Goal: Task Accomplishment & Management: Complete application form

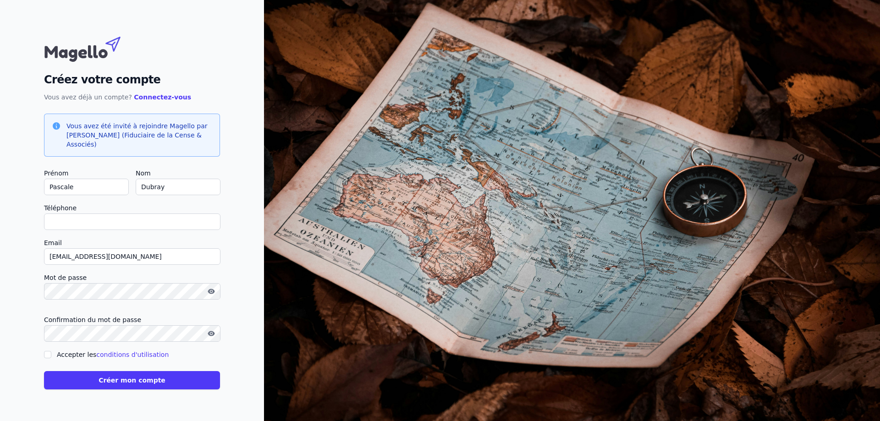
click at [44, 192] on input "Pascale" at bounding box center [86, 187] width 85 height 16
type input "Q"
checkbox input "false"
type input "Quentin"
drag, startPoint x: 170, startPoint y: 187, endPoint x: 109, endPoint y: 186, distance: 61.0
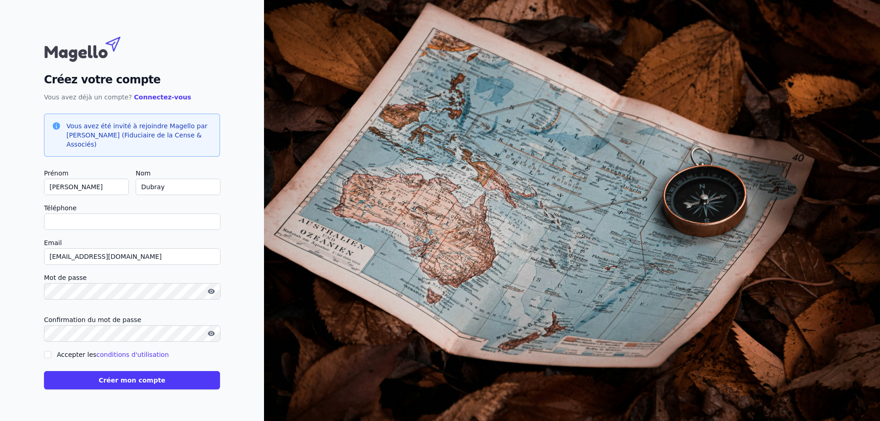
click at [136, 186] on input "Dubray" at bounding box center [178, 187] width 85 height 16
type input "Hereng"
click at [72, 222] on input "Téléphone" at bounding box center [132, 222] width 176 height 16
type input "0479619546"
drag, startPoint x: 146, startPoint y: 256, endPoint x: 83, endPoint y: 255, distance: 62.3
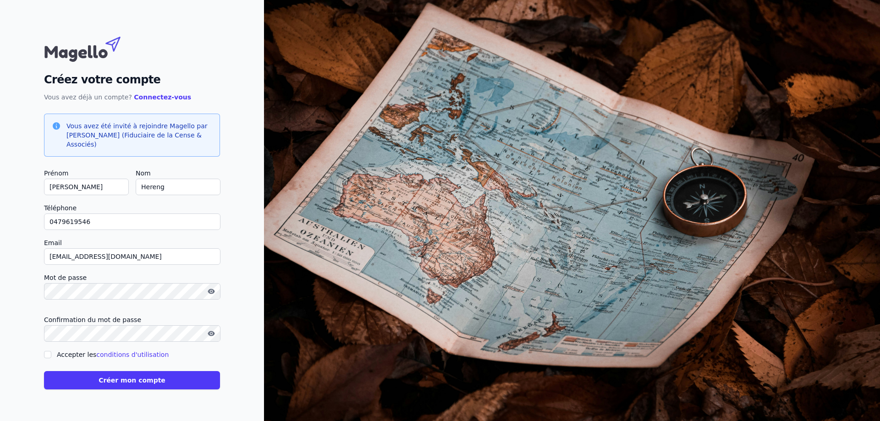
click at [81, 255] on input "colmar.fleurs.4219@gmail.com" at bounding box center [132, 256] width 176 height 16
click at [123, 255] on input "colmar.fleurs.4219@gmail.com" at bounding box center [132, 256] width 176 height 16
click at [44, 263] on input "[EMAIL_ADDRESS][DOMAIN_NAME]" at bounding box center [132, 256] width 176 height 16
type input "[EMAIL_ADDRESS][DOMAIN_NAME]"
click at [31, 262] on div "Créez votre compte Vous avez déjà un compte? Connectez-vous Vous avez été invit…" at bounding box center [132, 210] width 264 height 421
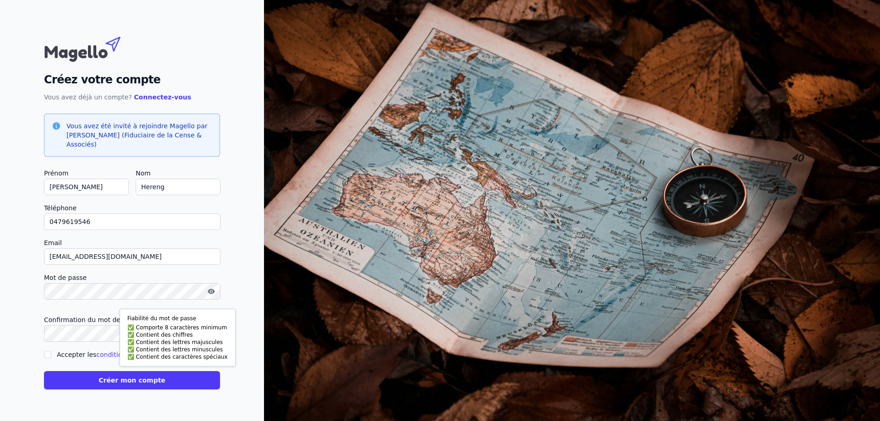
click at [213, 294] on icon "button" at bounding box center [211, 291] width 7 height 7
click at [64, 305] on div at bounding box center [132, 305] width 176 height 4
click at [47, 354] on input "Accepter les conditions d'utilisation" at bounding box center [47, 354] width 7 height 7
checkbox input "true"
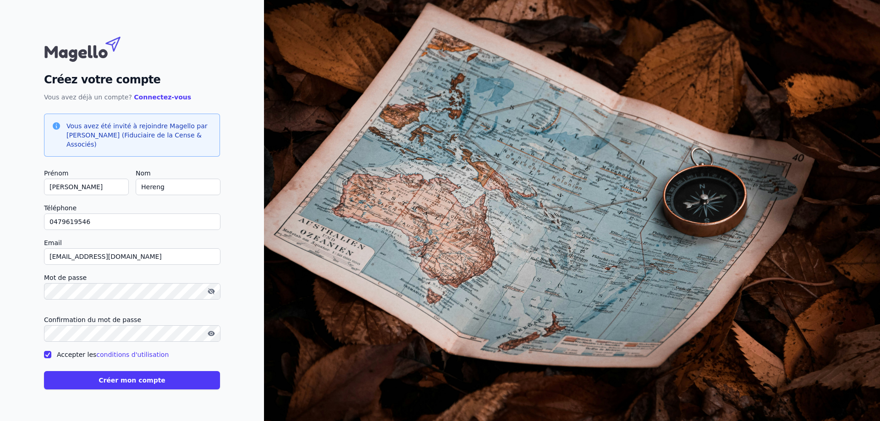
click at [121, 381] on button "Créer mon compte" at bounding box center [132, 380] width 176 height 18
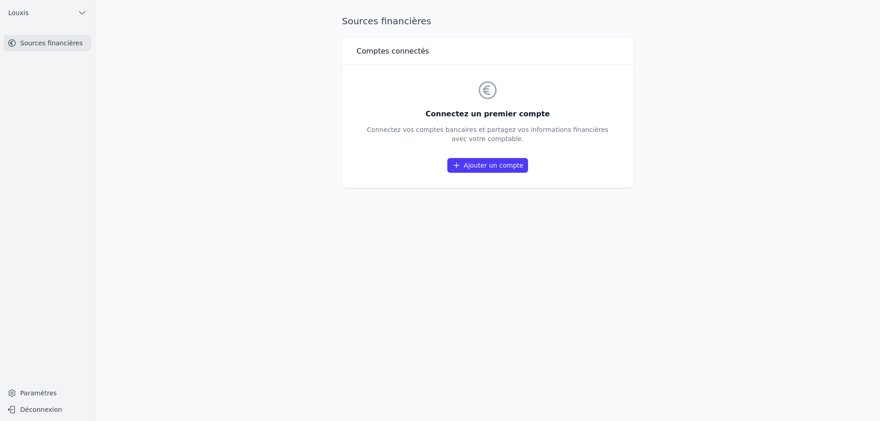
click at [506, 165] on link "Ajouter un compte" at bounding box center [487, 165] width 81 height 15
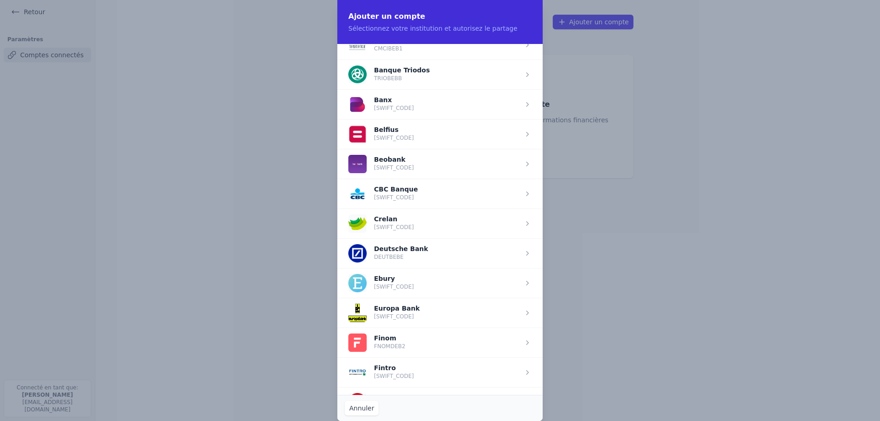
scroll to position [289, 0]
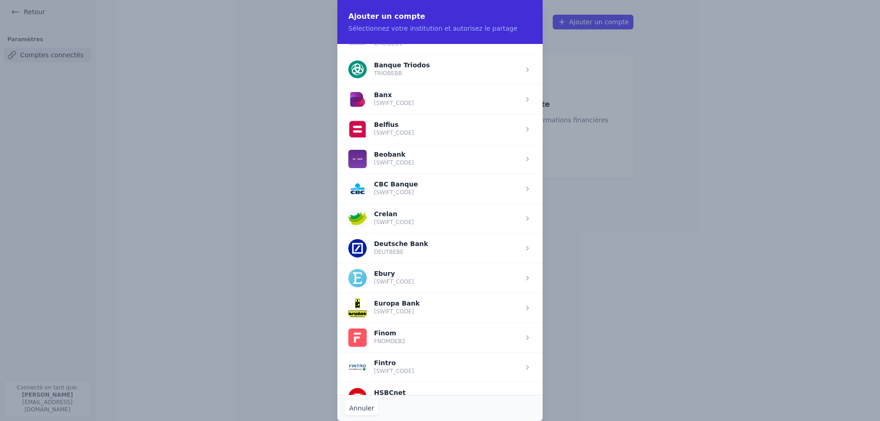
click at [399, 189] on span "button" at bounding box center [439, 189] width 205 height 30
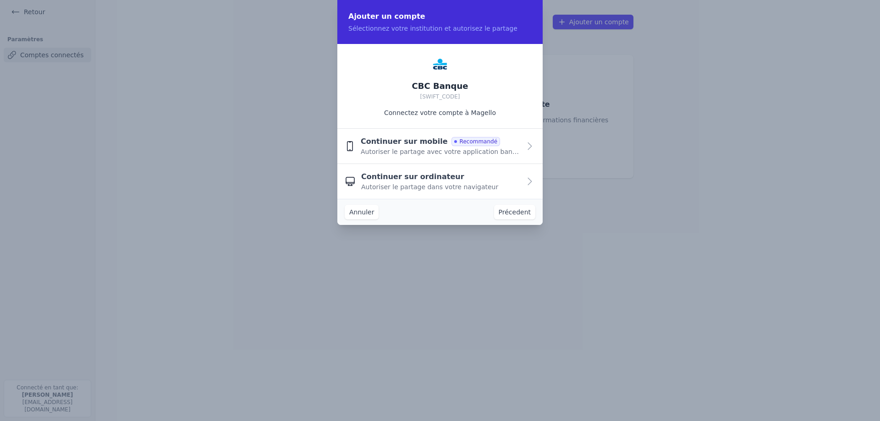
click at [529, 147] on icon "button" at bounding box center [529, 146] width 11 height 11
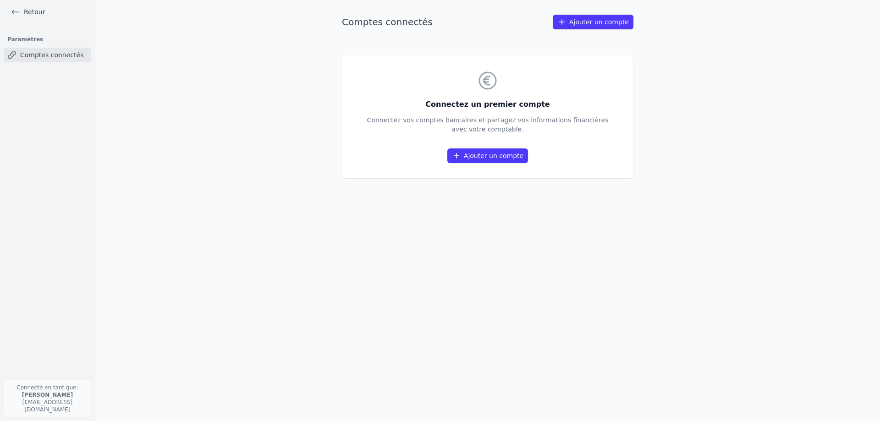
click at [580, 25] on link "Ajouter un compte" at bounding box center [593, 22] width 81 height 15
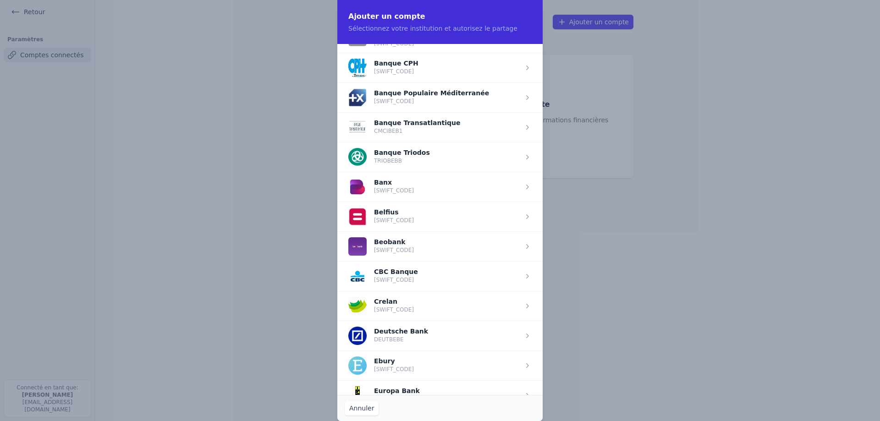
scroll to position [231, 0]
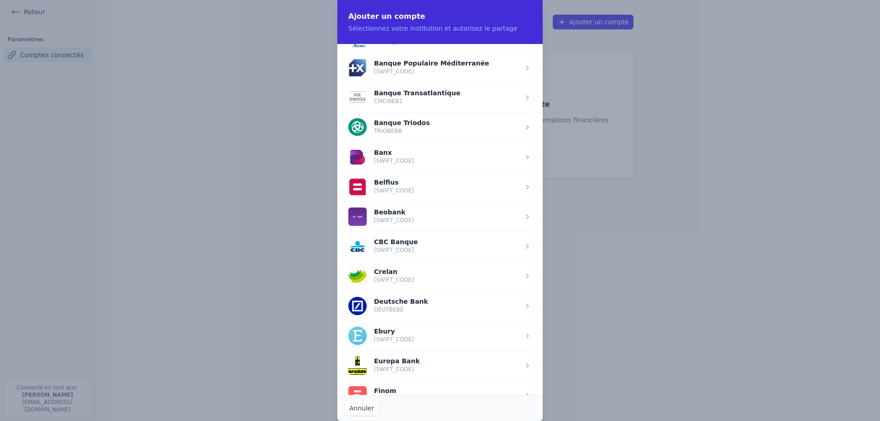
click at [390, 246] on span "button" at bounding box center [439, 246] width 205 height 30
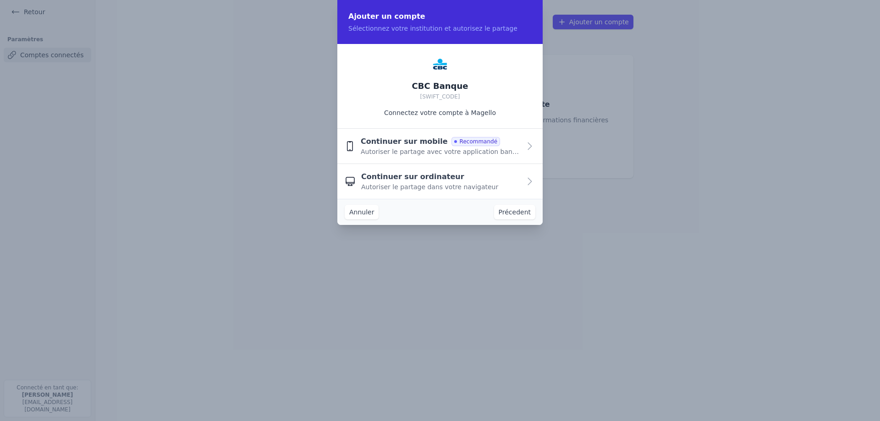
scroll to position [0, 0]
click at [521, 149] on button "Continuer sur mobile Recommandé Autoriser le partage avec votre application ban…" at bounding box center [439, 146] width 205 height 35
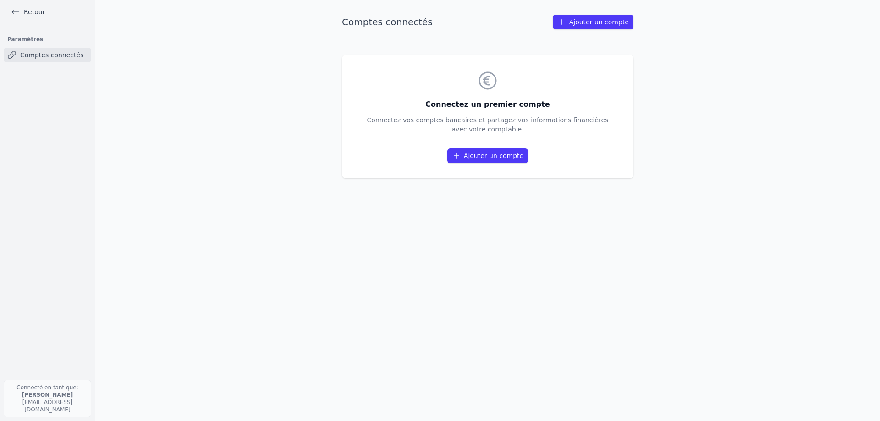
click at [35, 55] on link "Comptes connectés" at bounding box center [48, 55] width 88 height 15
click at [41, 51] on link "Comptes connectés" at bounding box center [48, 55] width 88 height 15
click at [67, 51] on link "Comptes connectés" at bounding box center [48, 55] width 88 height 15
click at [31, 14] on link "Retour" at bounding box center [27, 11] width 41 height 13
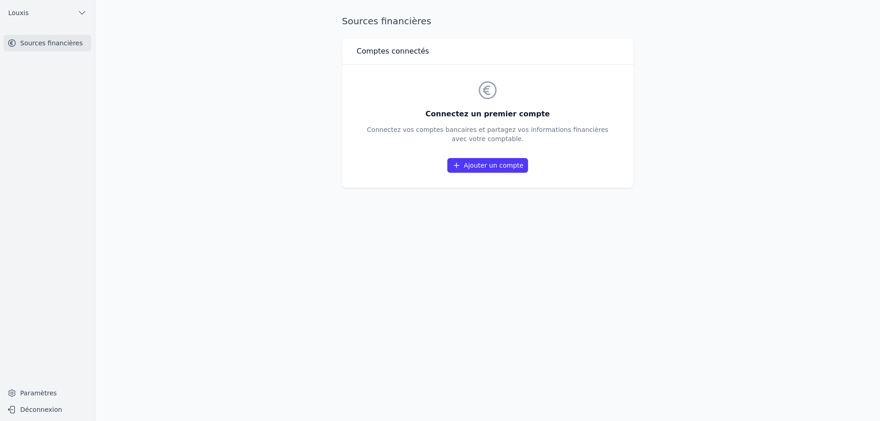
click at [9, 12] on span "Louxis" at bounding box center [18, 12] width 20 height 9
click at [76, 42] on div at bounding box center [440, 210] width 880 height 421
click at [76, 37] on link "Sources financières" at bounding box center [48, 43] width 88 height 16
click at [82, 9] on icon "button" at bounding box center [81, 12] width 9 height 9
click at [82, 35] on span "Louxis" at bounding box center [76, 32] width 20 height 9
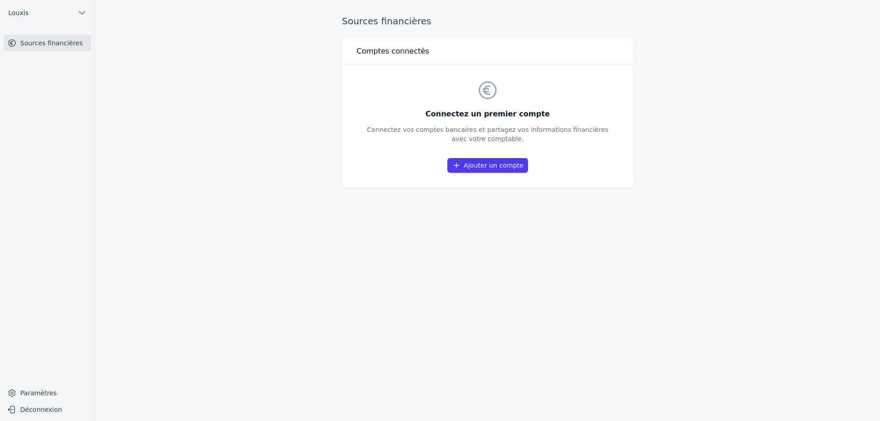
click at [55, 44] on link "Sources financières" at bounding box center [48, 43] width 88 height 16
click at [29, 395] on link "Paramètres" at bounding box center [48, 393] width 88 height 15
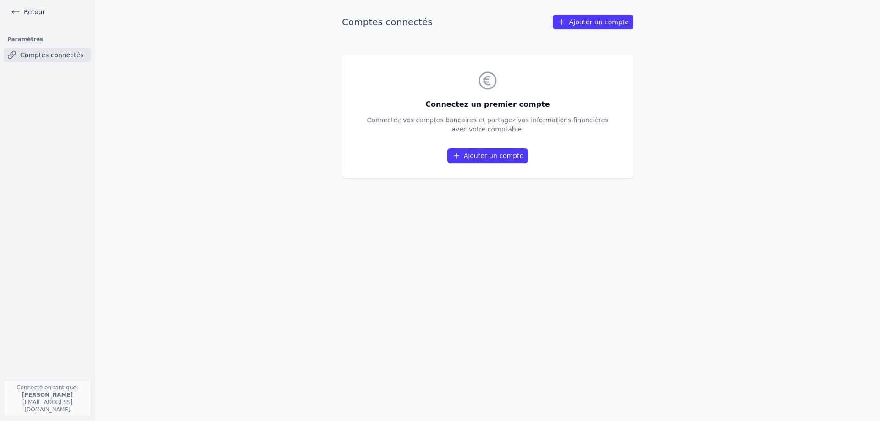
click at [24, 10] on link "Retour" at bounding box center [27, 11] width 41 height 13
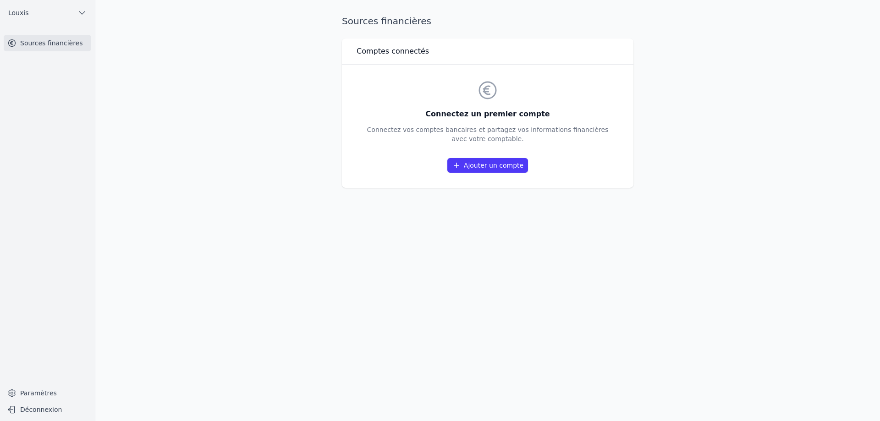
click at [20, 394] on link "Paramètres" at bounding box center [48, 393] width 88 height 15
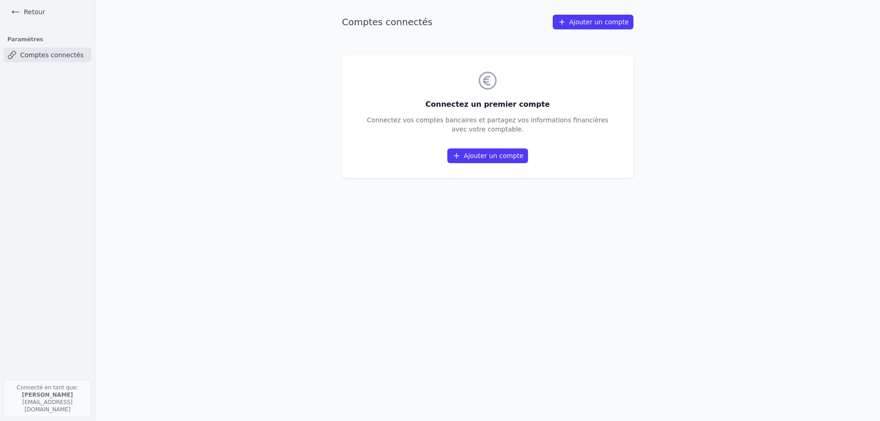
click at [380, 29] on div "Comptes connectés Ajouter un compte Connectez un premier compte Connectez vos c…" at bounding box center [487, 211] width 321 height 392
click at [481, 156] on link "Ajouter un compte" at bounding box center [487, 155] width 81 height 15
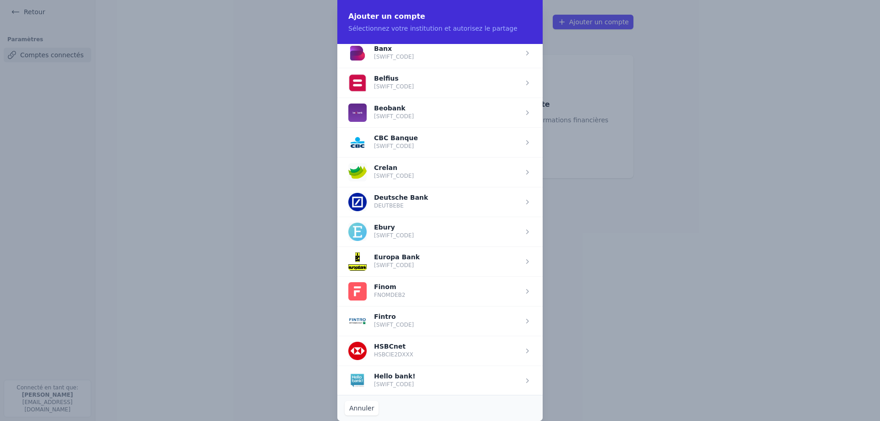
scroll to position [346, 0]
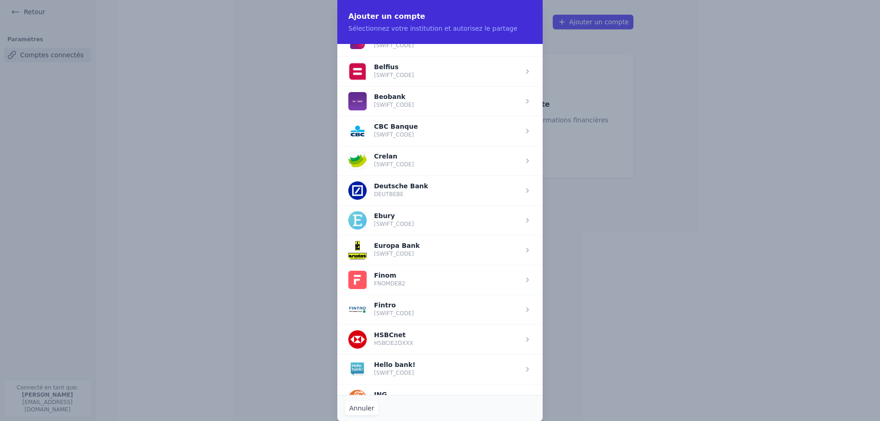
click at [393, 134] on span "button" at bounding box center [439, 131] width 205 height 30
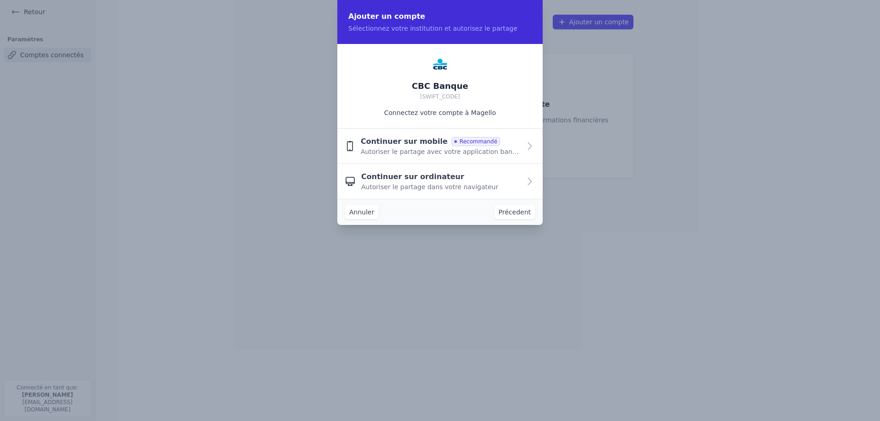
click at [523, 177] on button "Continuer sur ordinateur Autoriser le partage dans votre navigateur" at bounding box center [439, 181] width 205 height 35
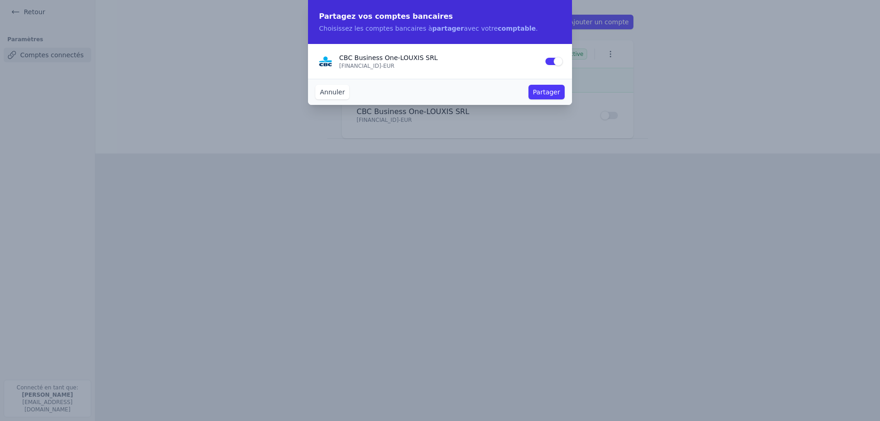
click at [540, 93] on button "Partager" at bounding box center [546, 92] width 36 height 15
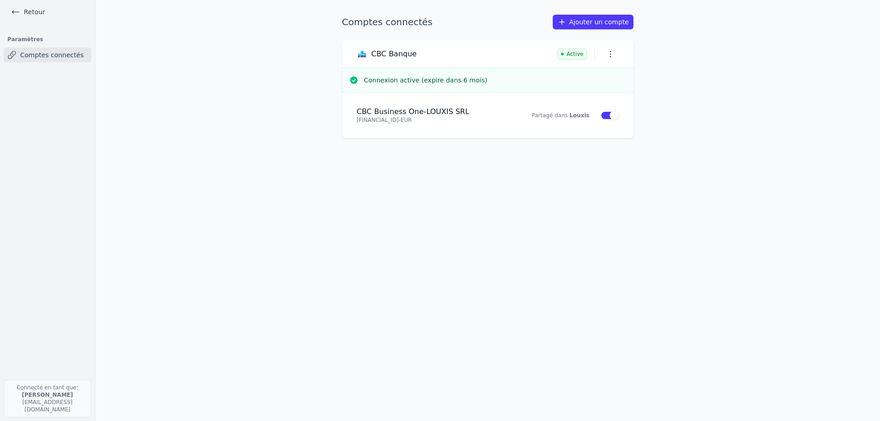
click at [45, 57] on link "Comptes connectés" at bounding box center [48, 55] width 88 height 15
click at [398, 72] on div "Connexion active (expire dans 6 mois)" at bounding box center [487, 80] width 291 height 24
click at [380, 57] on h3 "CBC Banque" at bounding box center [393, 53] width 45 height 9
drag, startPoint x: 415, startPoint y: 117, endPoint x: 574, endPoint y: 109, distance: 159.7
click at [415, 116] on p "[FINANCIAL_ID] - EUR" at bounding box center [424, 119] width 134 height 7
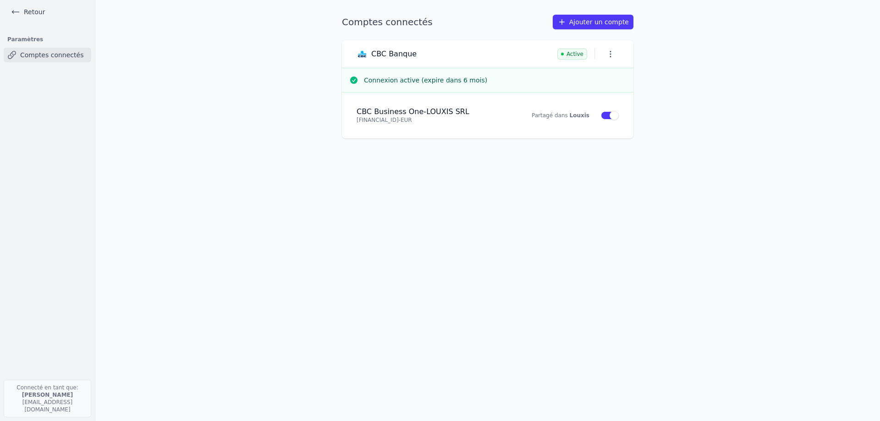
click at [34, 12] on link "Retour" at bounding box center [27, 11] width 41 height 13
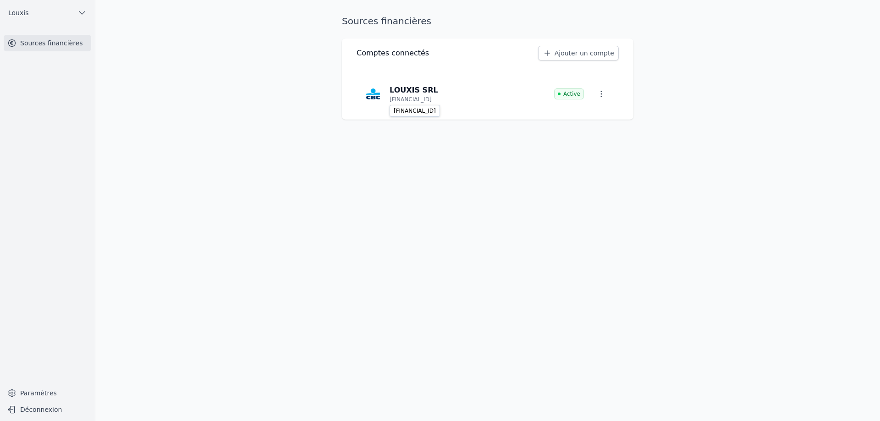
click at [407, 96] on p "[FINANCIAL_ID]" at bounding box center [411, 99] width 42 height 7
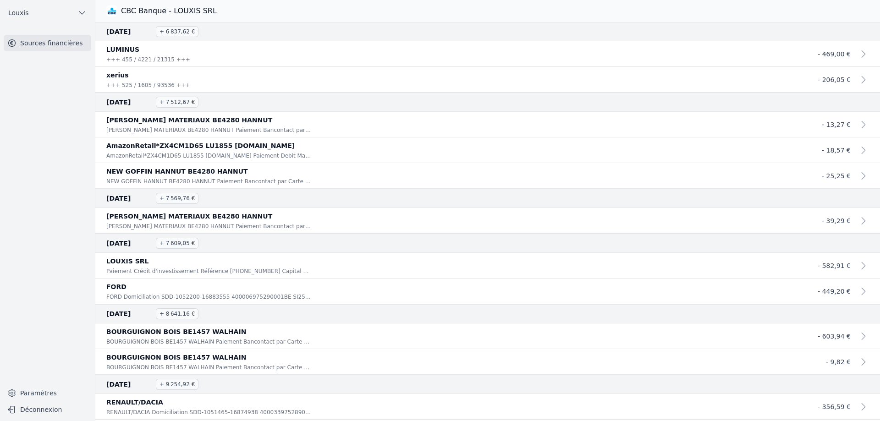
click at [824, 53] on span "- 469,00 €" at bounding box center [834, 53] width 33 height 7
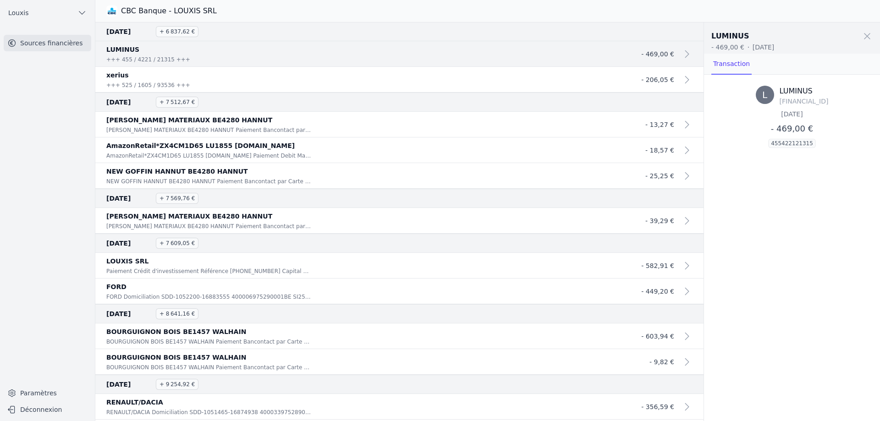
click at [744, 66] on link "Transaction" at bounding box center [731, 64] width 40 height 21
click at [690, 54] on icon at bounding box center [687, 54] width 11 height 11
click at [865, 36] on span at bounding box center [867, 36] width 20 height 20
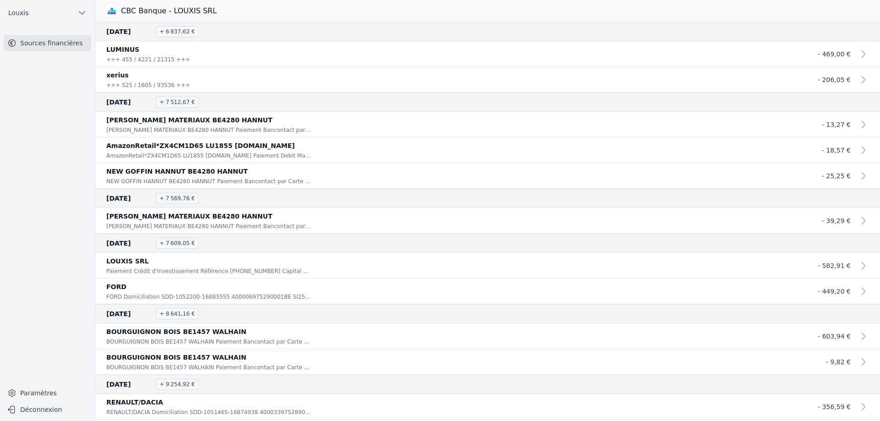
click at [117, 53] on p "LUMINUS" at bounding box center [450, 49] width 689 height 11
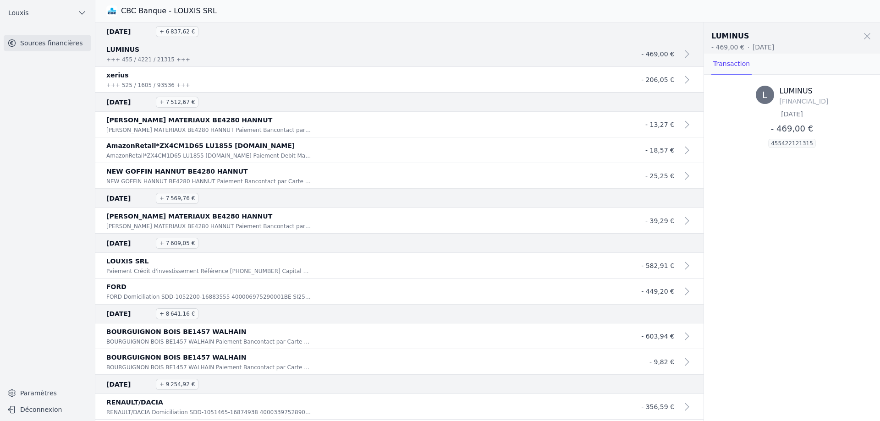
click at [143, 54] on p "LUMINUS" at bounding box center [362, 49] width 513 height 11
click at [82, 11] on icon "button" at bounding box center [81, 12] width 9 height 9
click at [83, 13] on div at bounding box center [440, 210] width 880 height 421
click at [250, 171] on p "NEW GOFFIN HANNUT BE4280 HANNUT" at bounding box center [362, 171] width 513 height 11
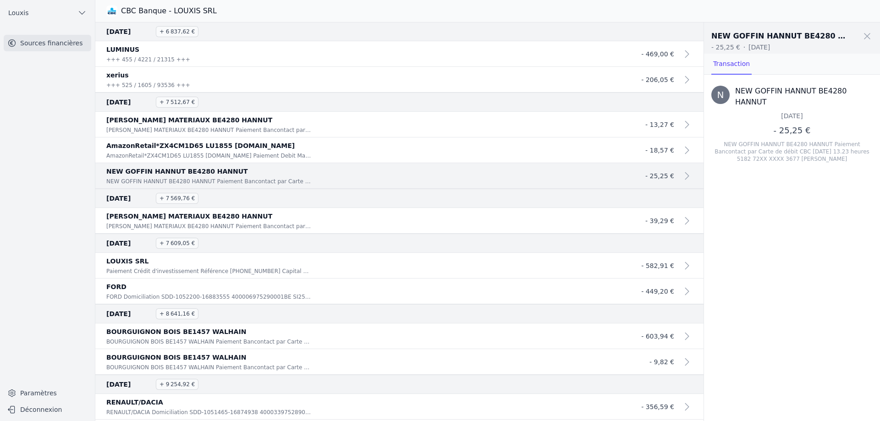
click at [250, 172] on p "NEW GOFFIN HANNUT BE4280 HANNUT" at bounding box center [362, 171] width 513 height 11
click at [39, 397] on link "Paramètres" at bounding box center [48, 393] width 88 height 15
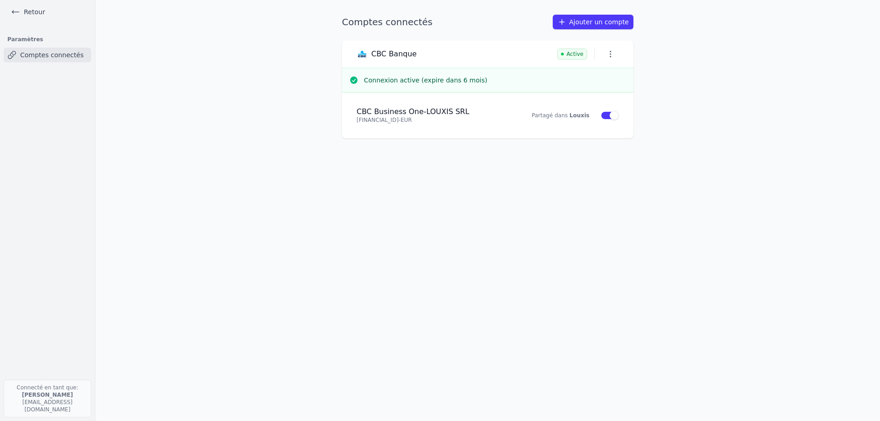
click at [16, 12] on icon at bounding box center [15, 12] width 7 height 3
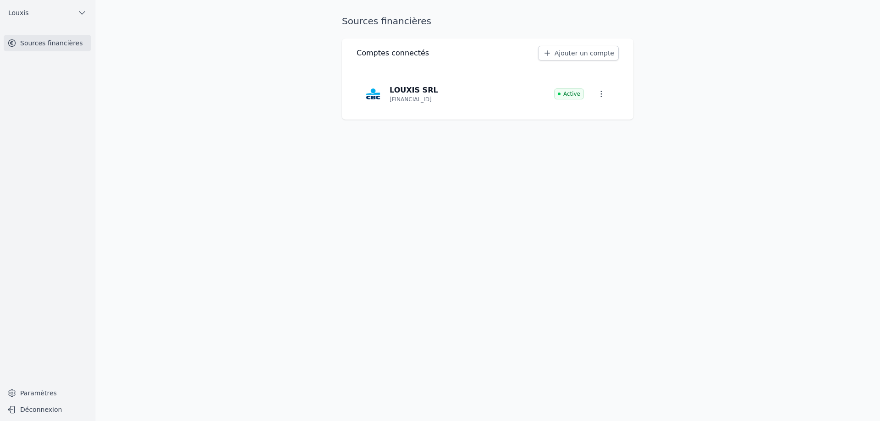
click at [29, 394] on link "Paramètres" at bounding box center [48, 393] width 88 height 15
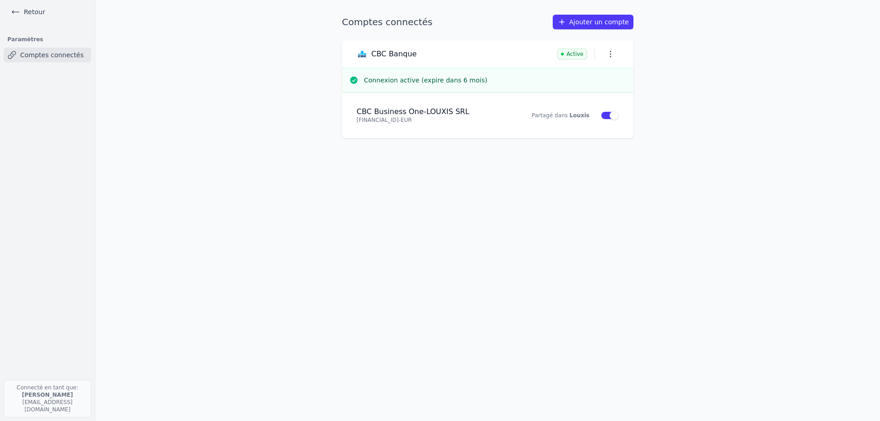
click at [386, 121] on p "[FINANCIAL_ID] - EUR" at bounding box center [424, 119] width 134 height 7
click at [384, 56] on h3 "CBC Banque" at bounding box center [393, 53] width 45 height 9
click at [377, 79] on h3 "Connexion active (expire dans 6 mois)" at bounding box center [495, 80] width 262 height 9
click at [45, 55] on link "Comptes connectés" at bounding box center [48, 55] width 88 height 15
click at [611, 52] on icon "button" at bounding box center [610, 53] width 9 height 9
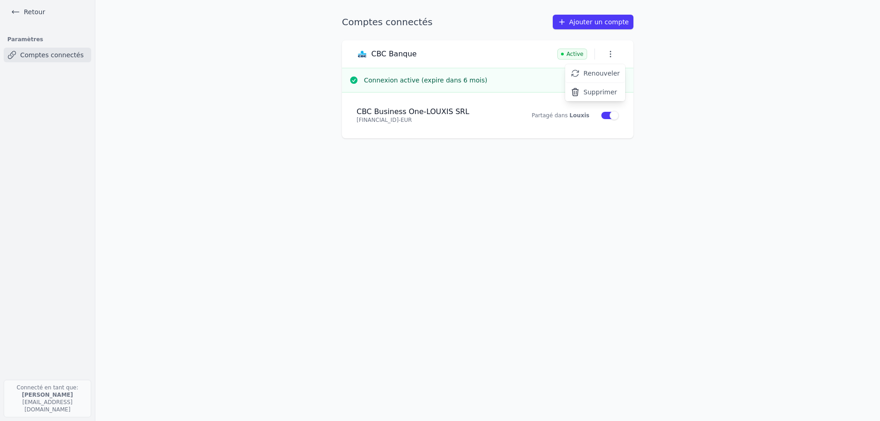
click at [656, 56] on div at bounding box center [440, 210] width 880 height 421
click at [425, 122] on p "[FINANCIAL_ID] - EUR" at bounding box center [424, 119] width 134 height 7
click at [22, 11] on link "Retour" at bounding box center [27, 11] width 41 height 13
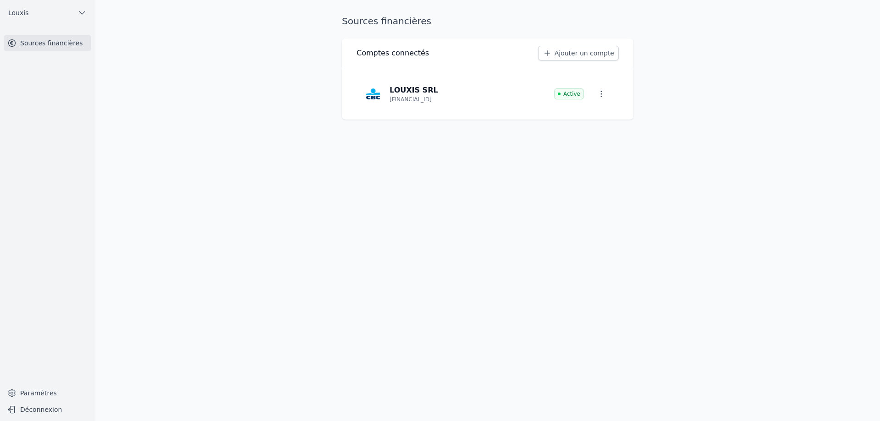
click at [416, 95] on p "LOUXIS SRL" at bounding box center [414, 90] width 49 height 11
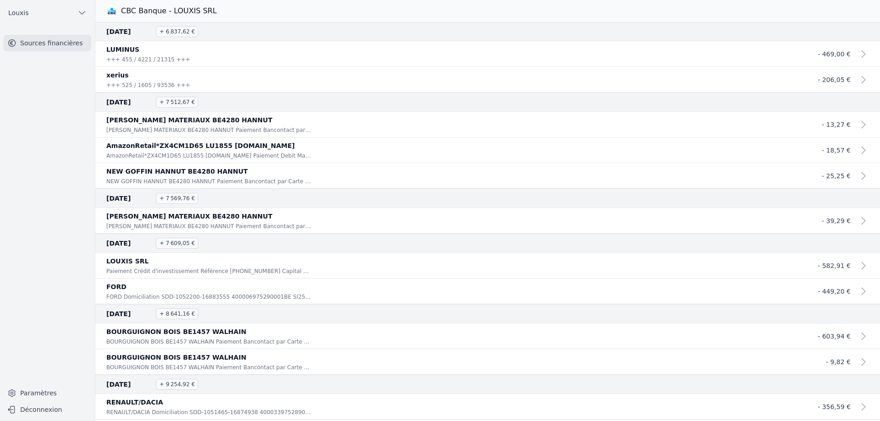
click at [145, 117] on p "[PERSON_NAME] MATERIAUX BE4280 HANNUT" at bounding box center [450, 120] width 689 height 11
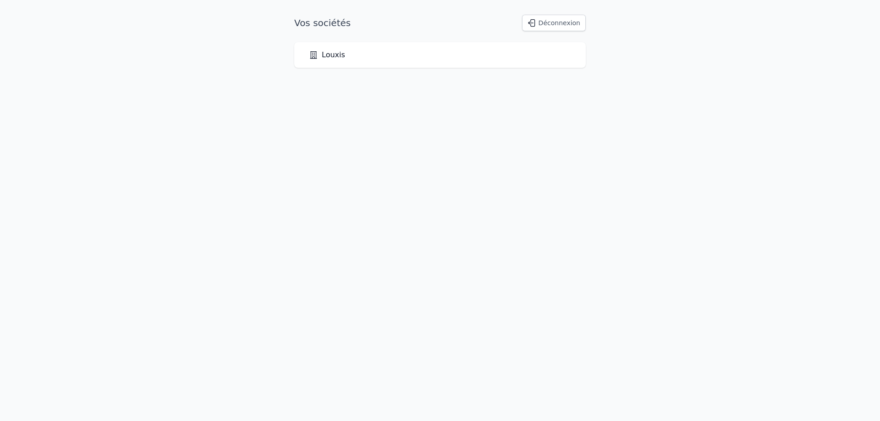
click at [325, 55] on link "Louxis" at bounding box center [327, 54] width 36 height 11
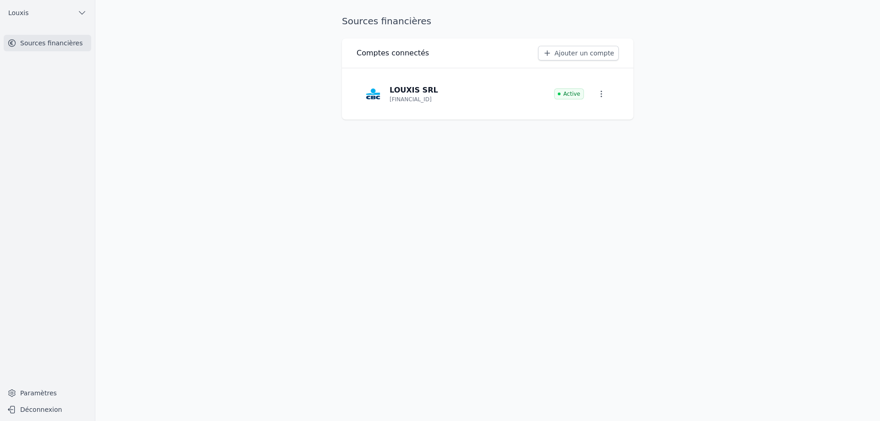
click at [419, 93] on p "LOUXIS SRL" at bounding box center [414, 90] width 49 height 11
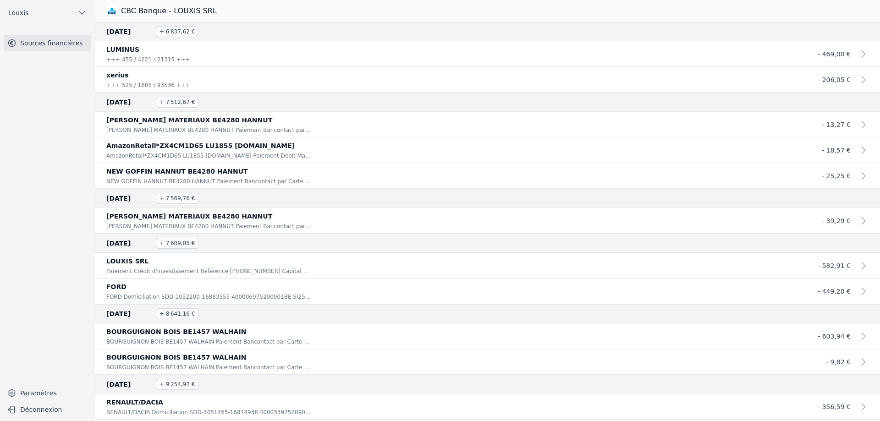
click at [139, 49] on p "LUMINUS" at bounding box center [450, 49] width 689 height 11
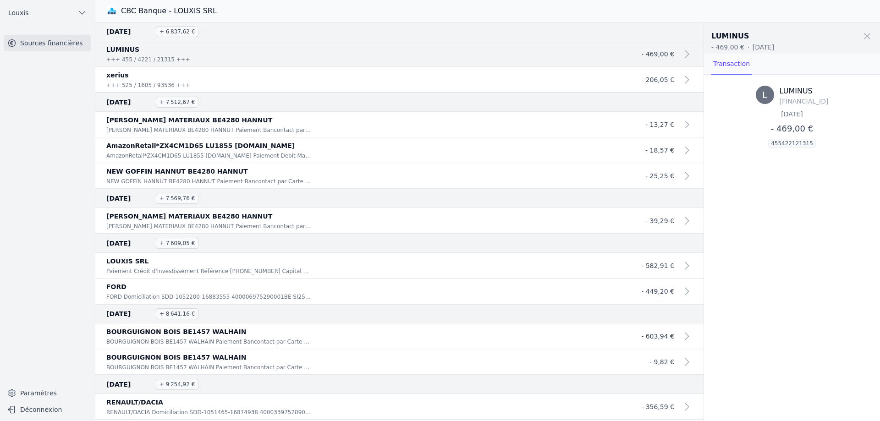
click at [868, 39] on span at bounding box center [867, 36] width 20 height 20
